Goal: Transaction & Acquisition: Purchase product/service

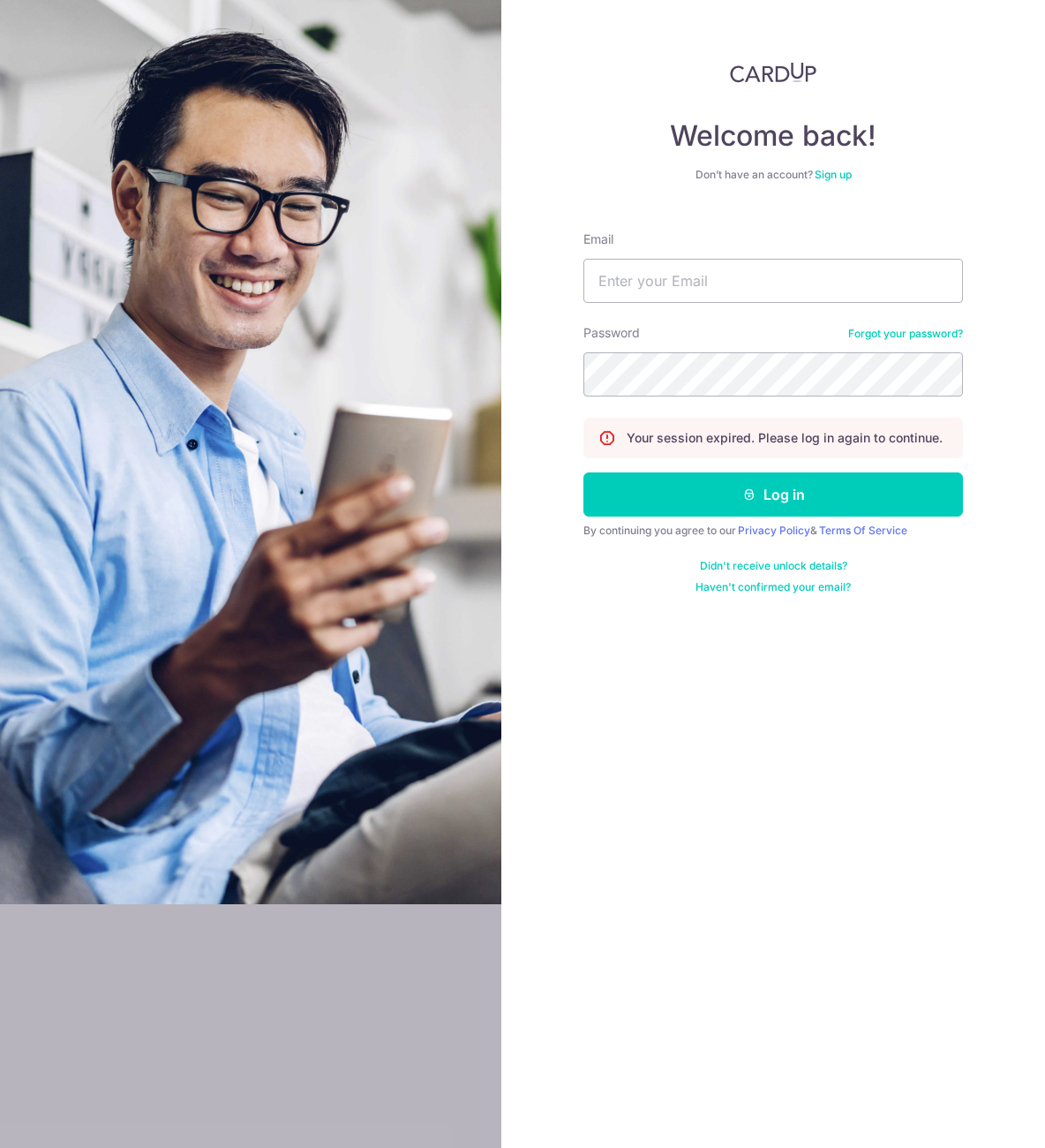
type input "[EMAIL_ADDRESS][DOMAIN_NAME]"
click at [583, 472] on button "Log in" at bounding box center [773, 494] width 380 height 44
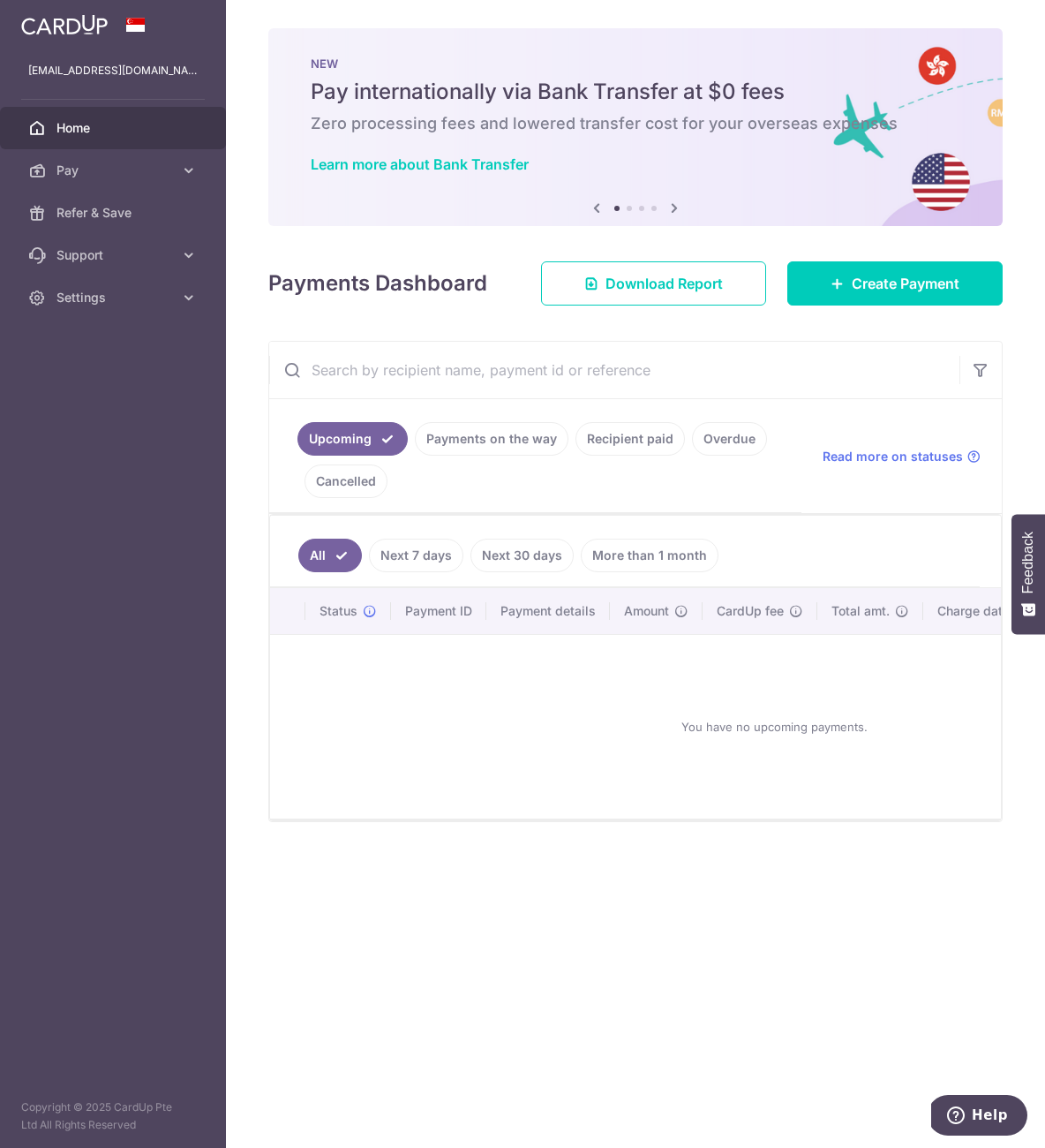
click at [161, 155] on div at bounding box center [527, 579] width 1056 height 1159
click at [151, 176] on span "Pay" at bounding box center [114, 170] width 116 height 17
click at [134, 221] on span "Payments" at bounding box center [114, 213] width 116 height 17
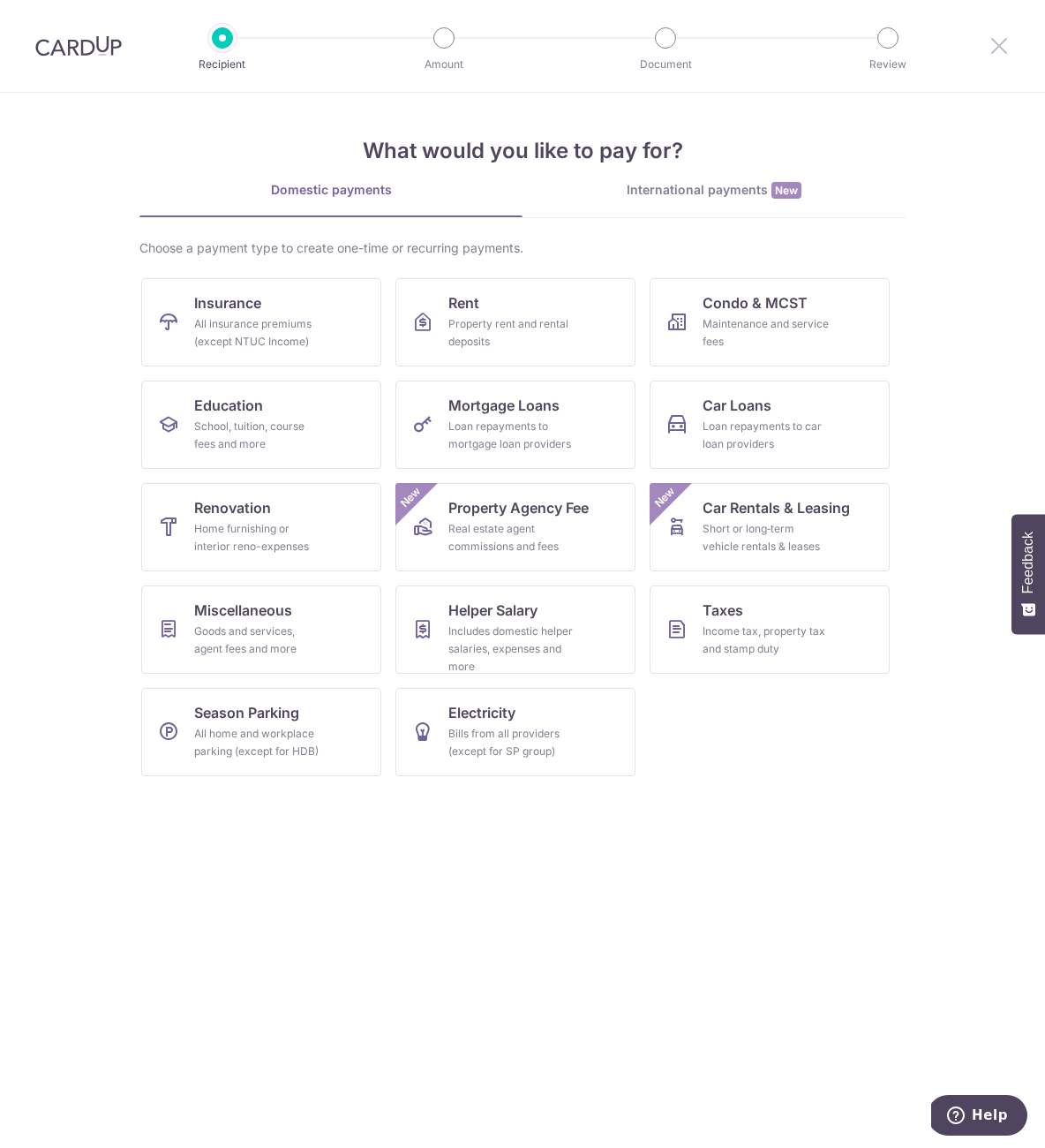
click at [1001, 48] on icon at bounding box center [999, 45] width 21 height 22
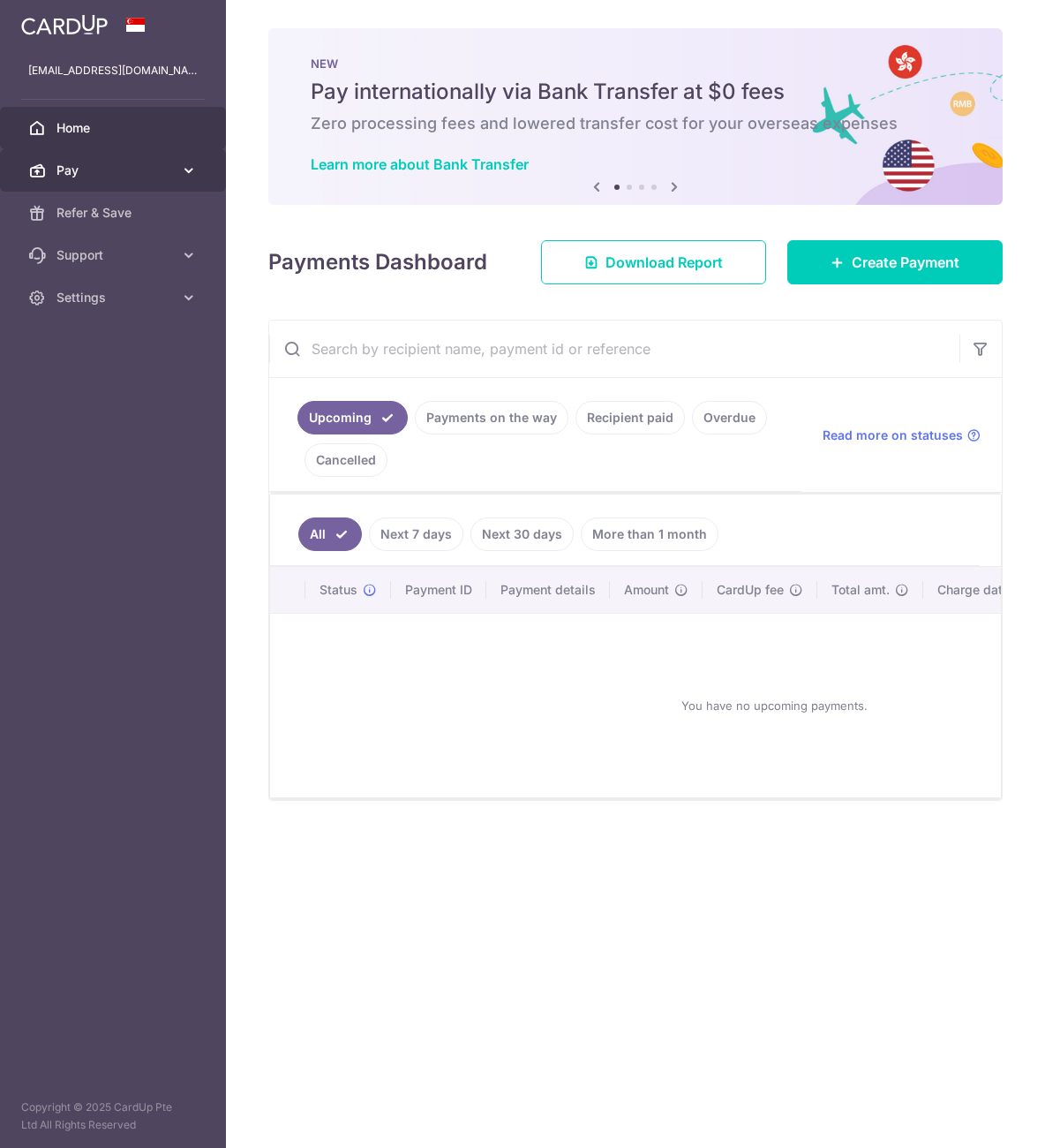
click at [126, 170] on span "Pay" at bounding box center [114, 170] width 116 height 17
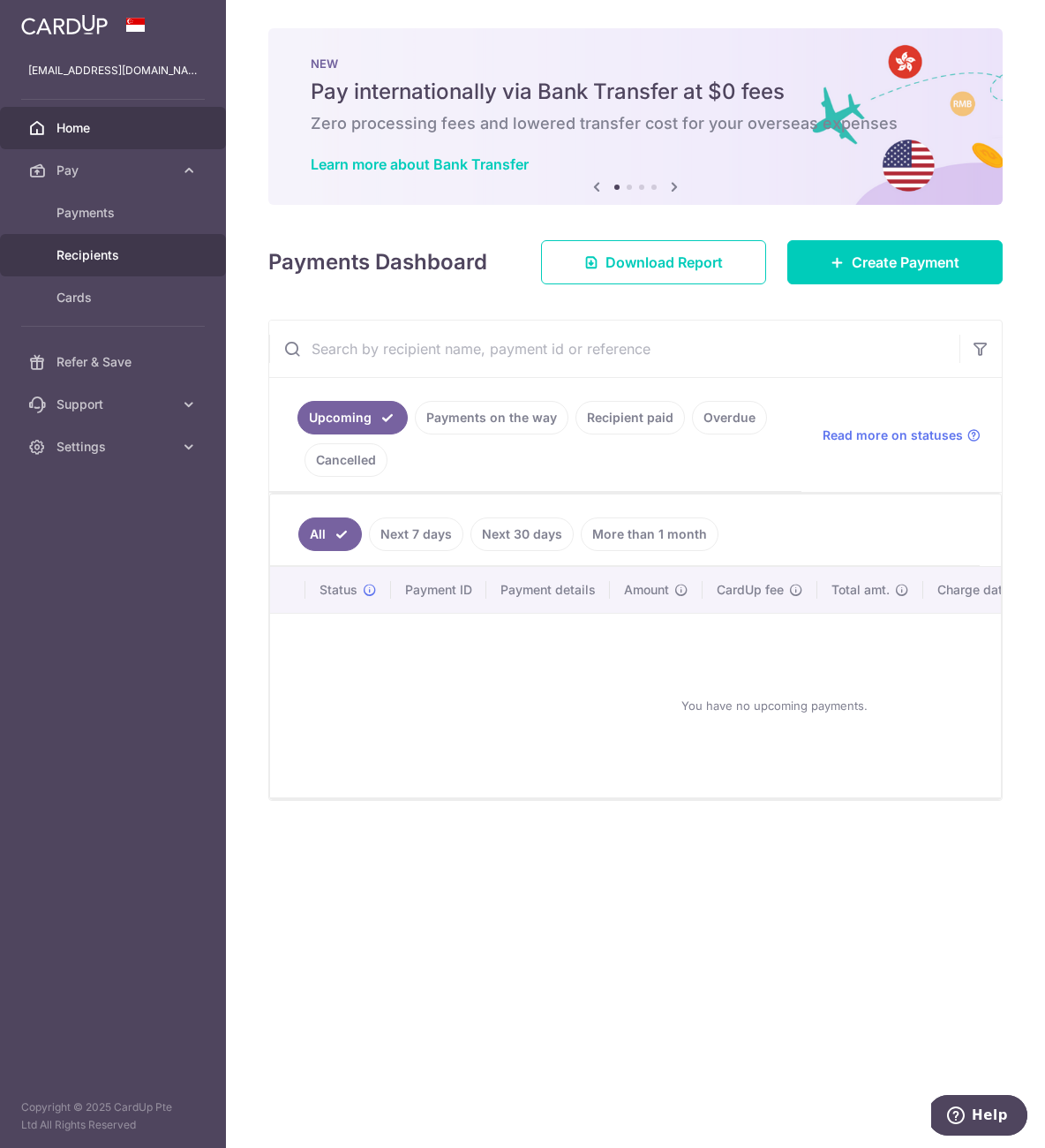
click at [105, 261] on span "Recipients" at bounding box center [114, 255] width 116 height 17
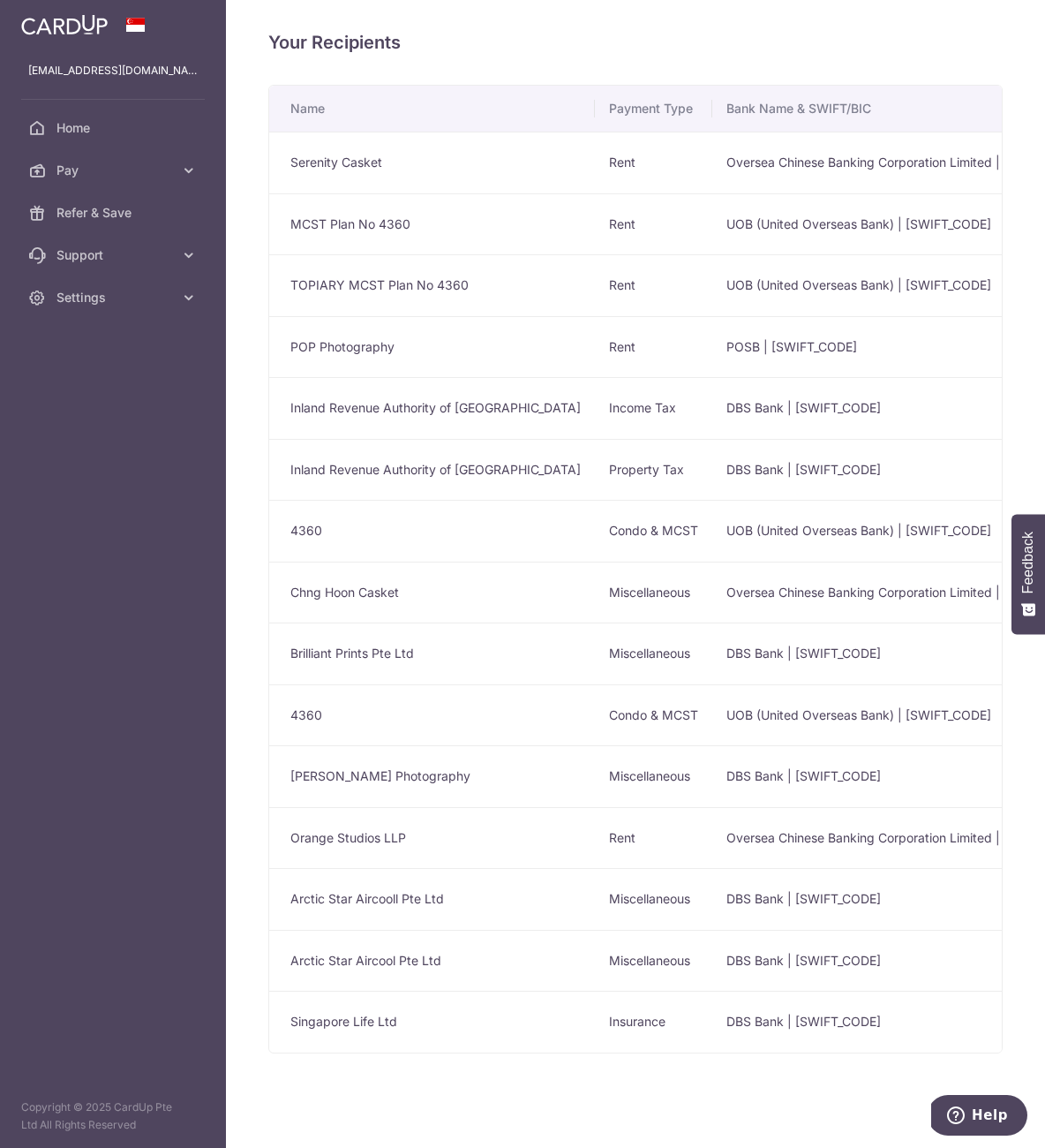
drag, startPoint x: 400, startPoint y: 225, endPoint x: 440, endPoint y: 223, distance: 40.0
click at [400, 225] on td "MCST Plan No 4360" at bounding box center [432, 224] width 326 height 61
click at [752, 228] on td "UOB (United Overseas Bank) | UOVBSGSGXXX" at bounding box center [908, 224] width 391 height 61
click at [107, 168] on span "Pay" at bounding box center [114, 170] width 116 height 17
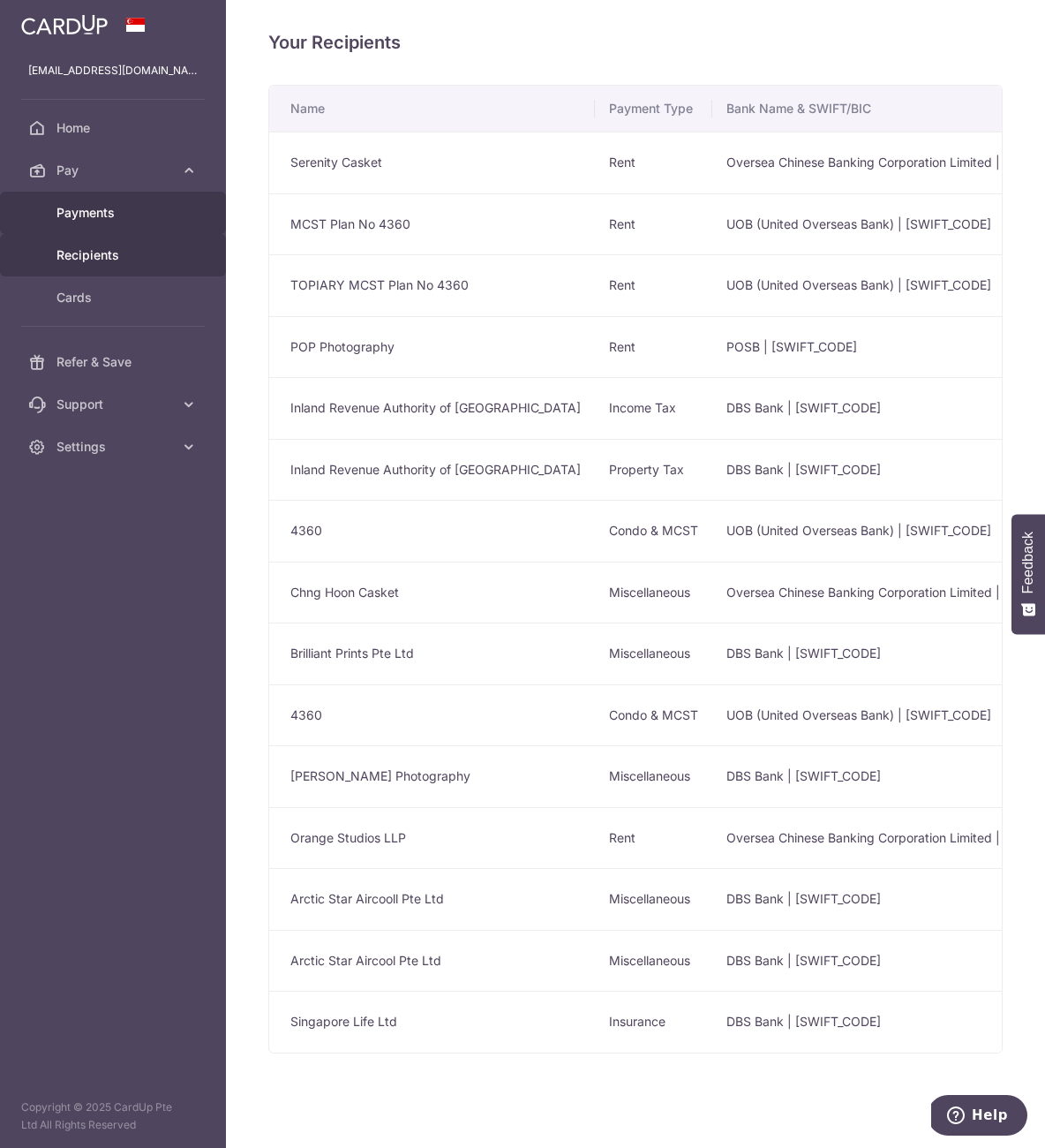
click at [104, 223] on link "Payments" at bounding box center [113, 213] width 226 height 42
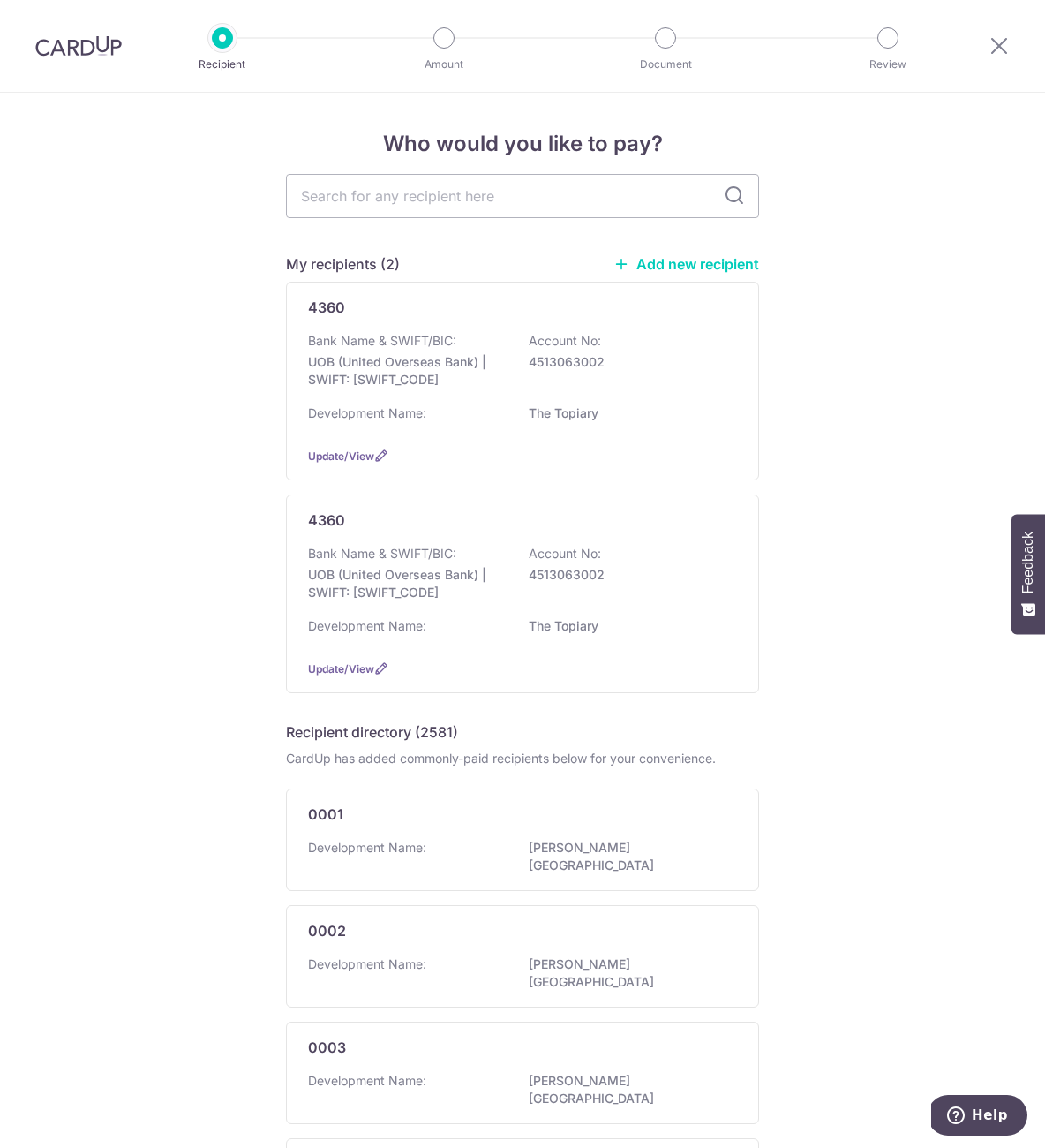
click at [867, 358] on div "Who would you like to pay? My recipients (2) Add new recipient 4360 Bank Name &…" at bounding box center [522, 1082] width 1045 height 1978
